Goal: Complete application form

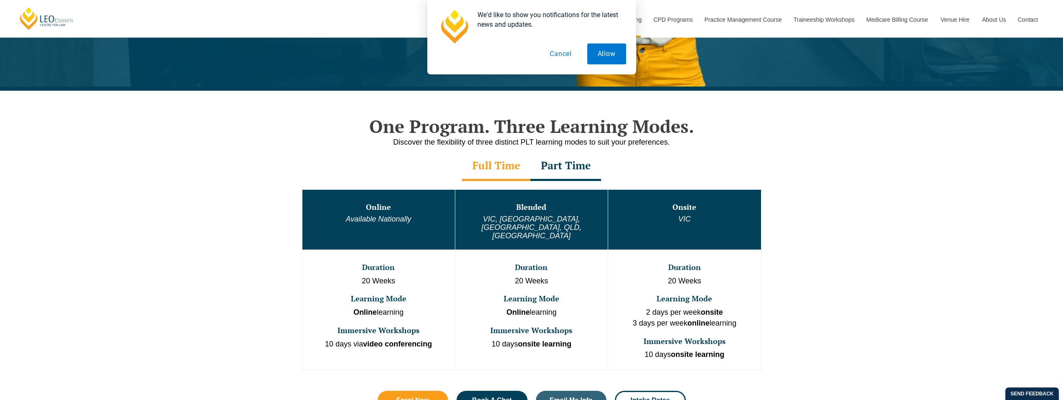
click at [560, 46] on button "Cancel" at bounding box center [560, 53] width 43 height 21
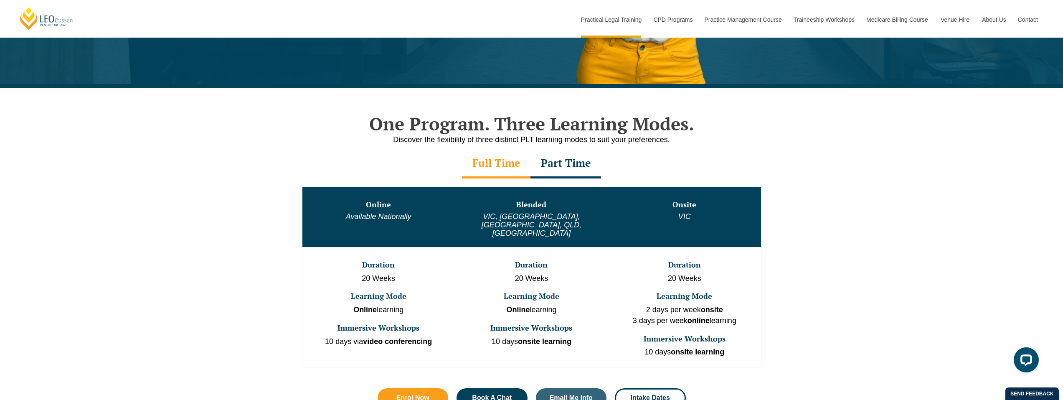
scroll to position [376, 0]
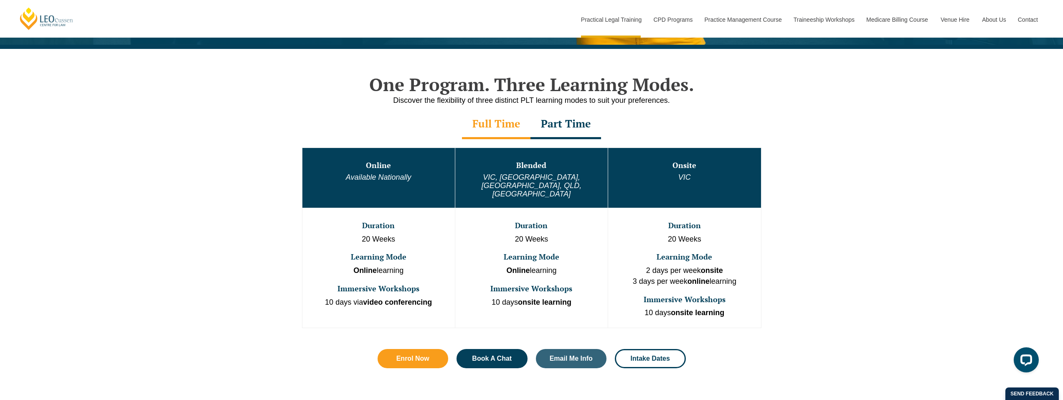
click at [547, 123] on div "Part Time" at bounding box center [565, 124] width 71 height 29
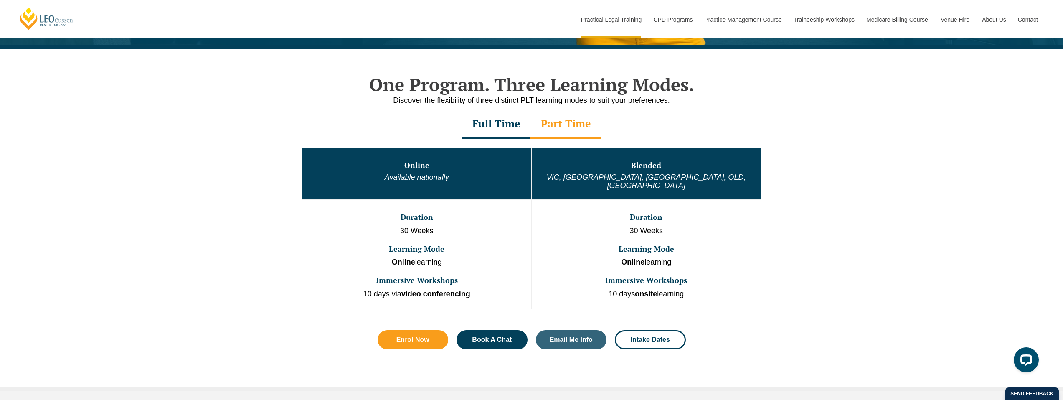
click at [499, 125] on div "Full Time" at bounding box center [496, 124] width 68 height 29
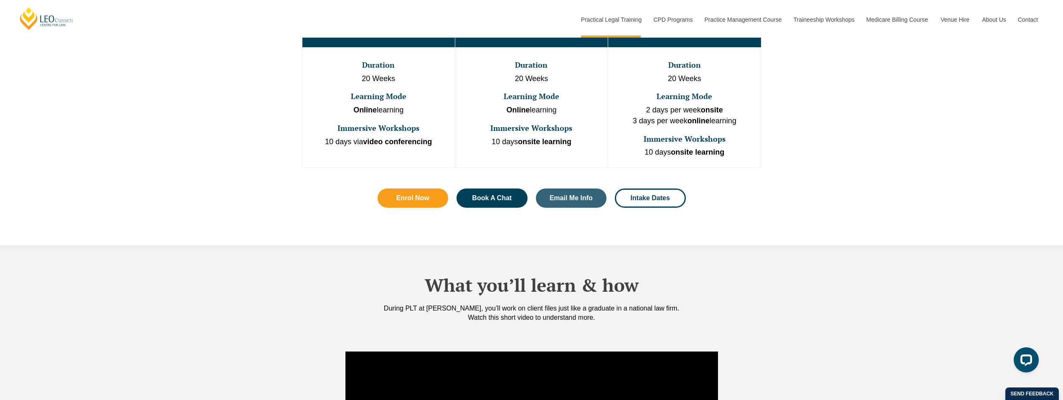
scroll to position [459, 0]
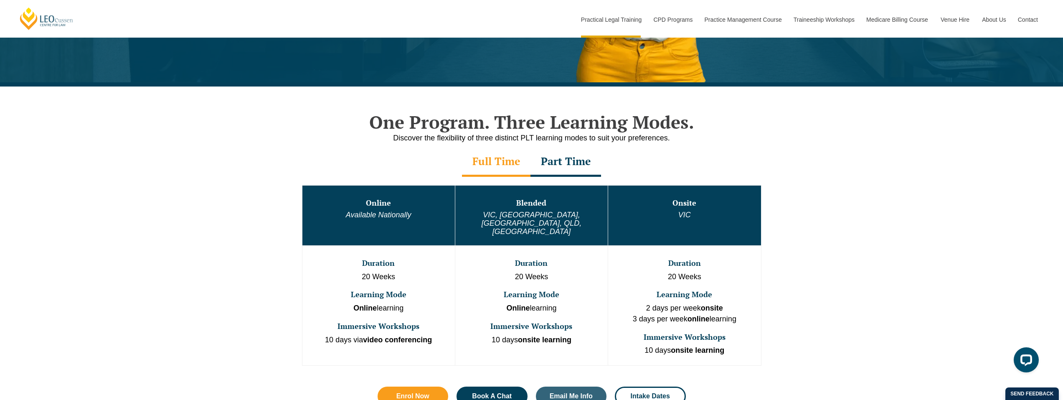
scroll to position [334, 0]
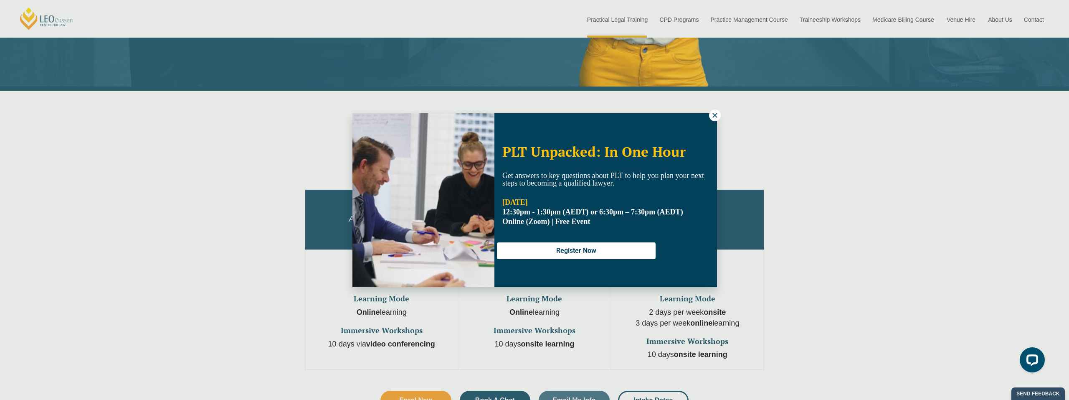
click at [715, 117] on icon at bounding box center [715, 115] width 8 height 8
